Goal: Find specific page/section: Find specific page/section

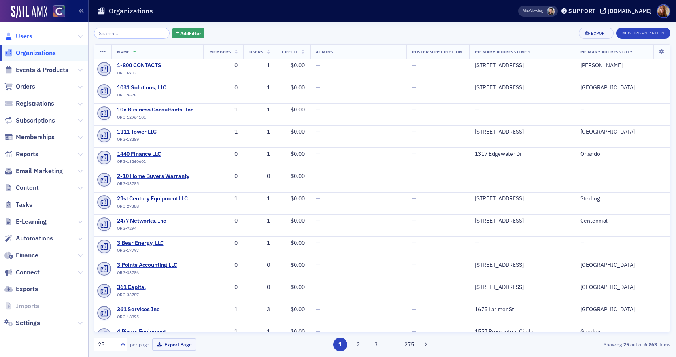
click at [30, 38] on span "Users" at bounding box center [24, 36] width 17 height 9
